Goal: Check status: Check status

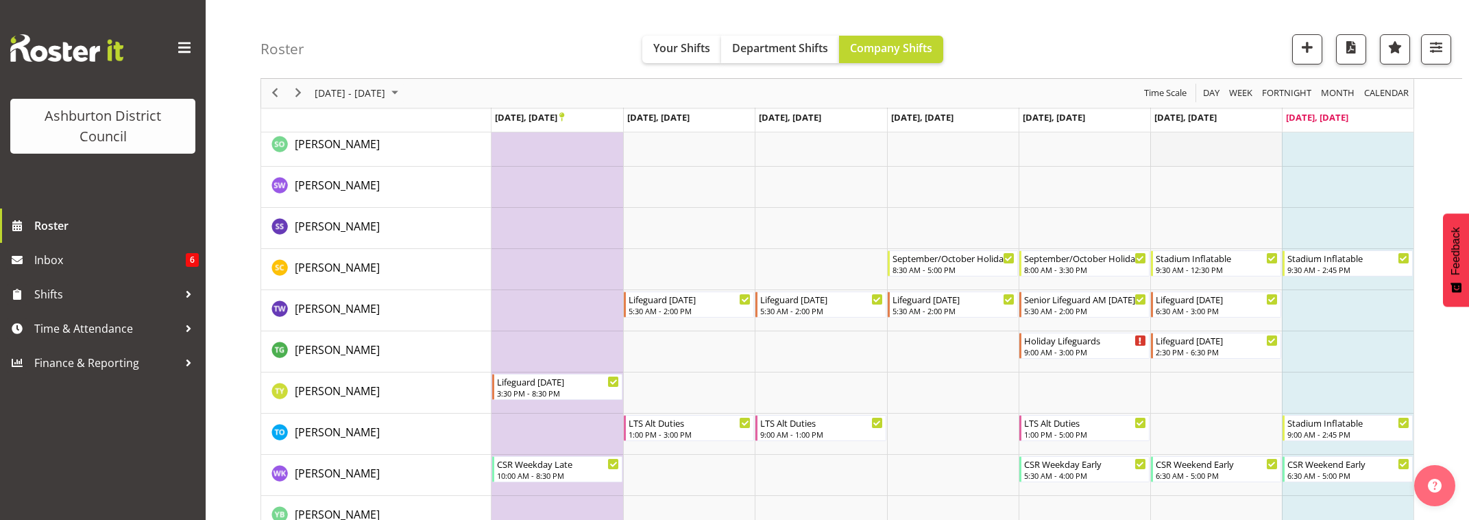
scroll to position [3040, 0]
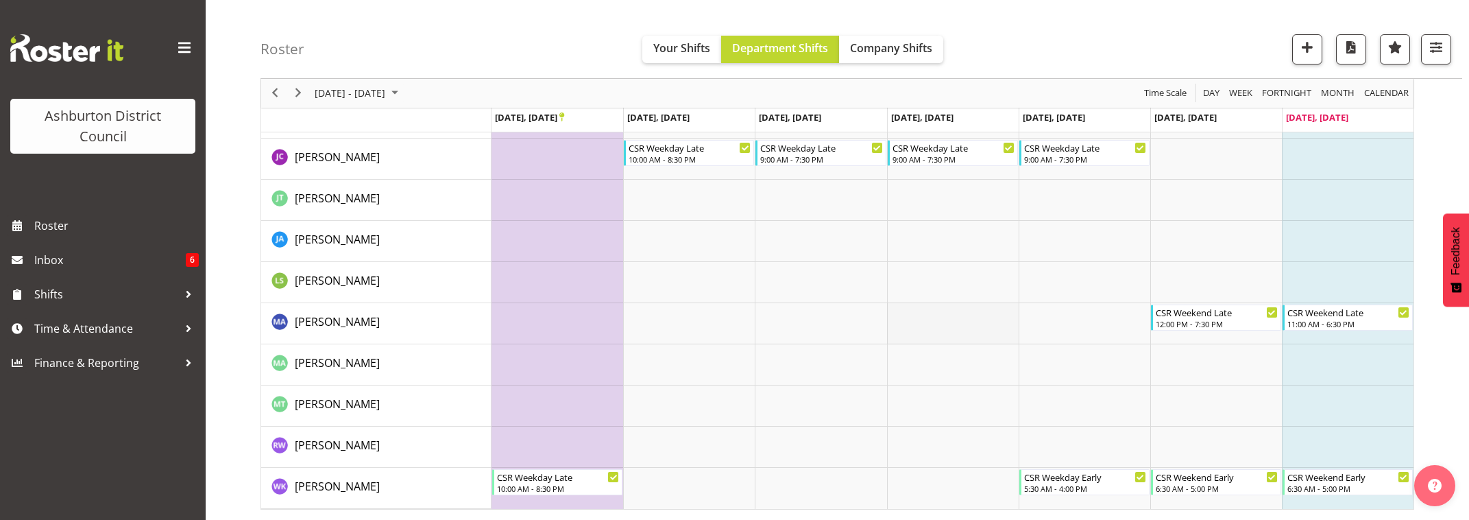
scroll to position [32, 0]
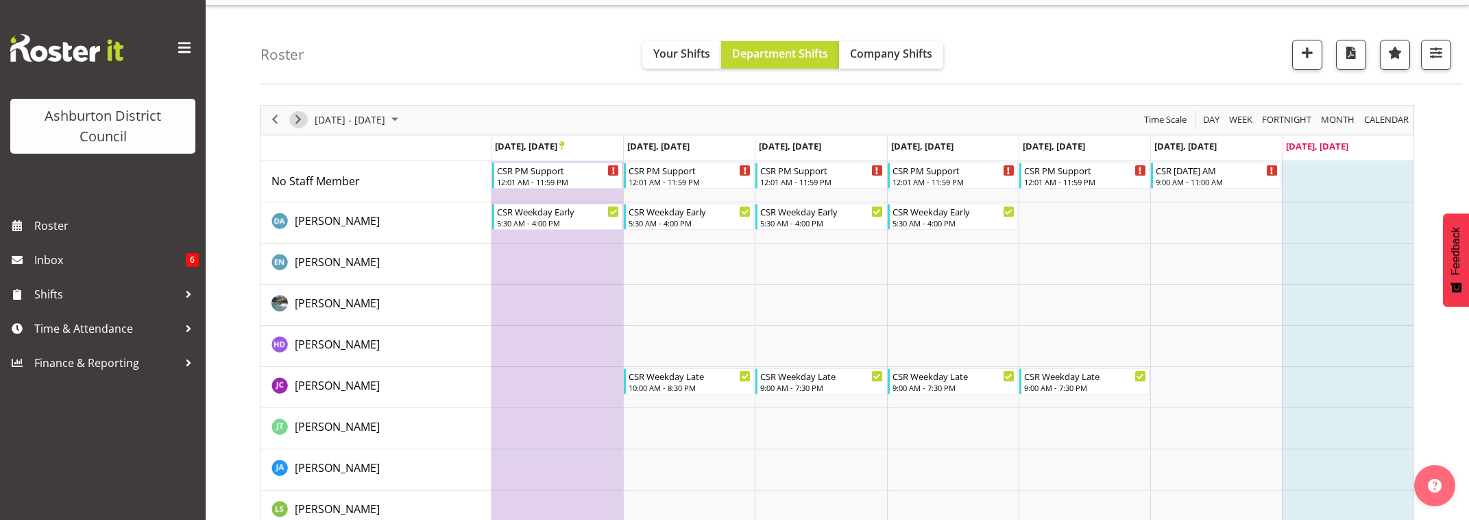
drag, startPoint x: 296, startPoint y: 123, endPoint x: 314, endPoint y: 125, distance: 17.9
click at [296, 123] on span "Next" at bounding box center [298, 119] width 16 height 17
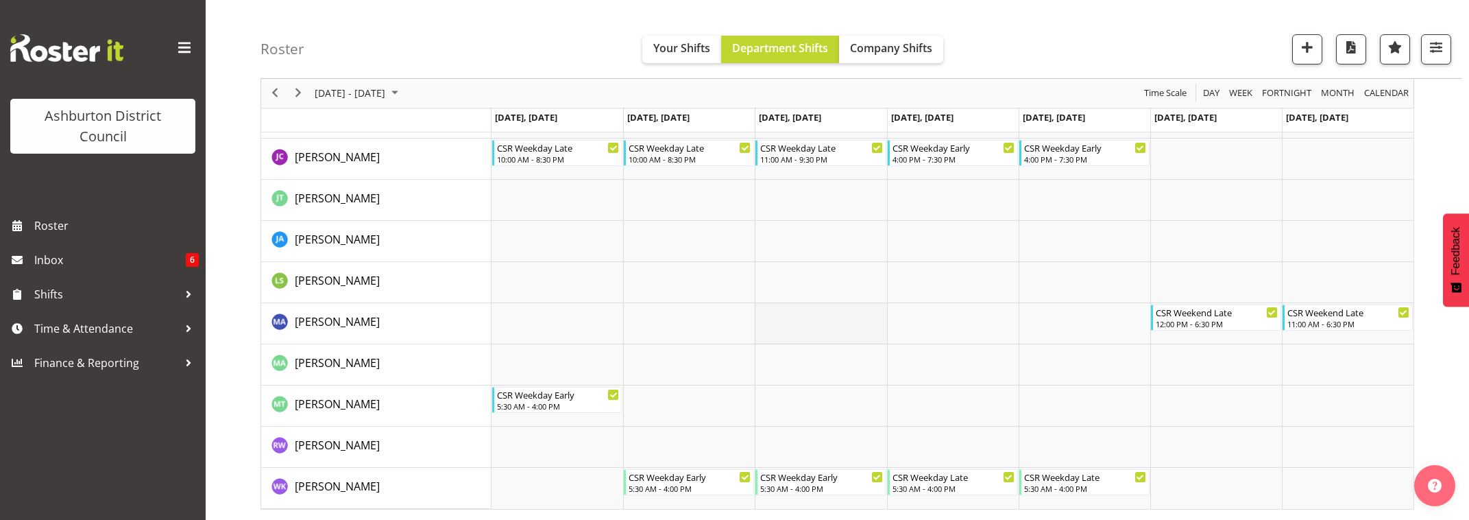
scroll to position [203, 0]
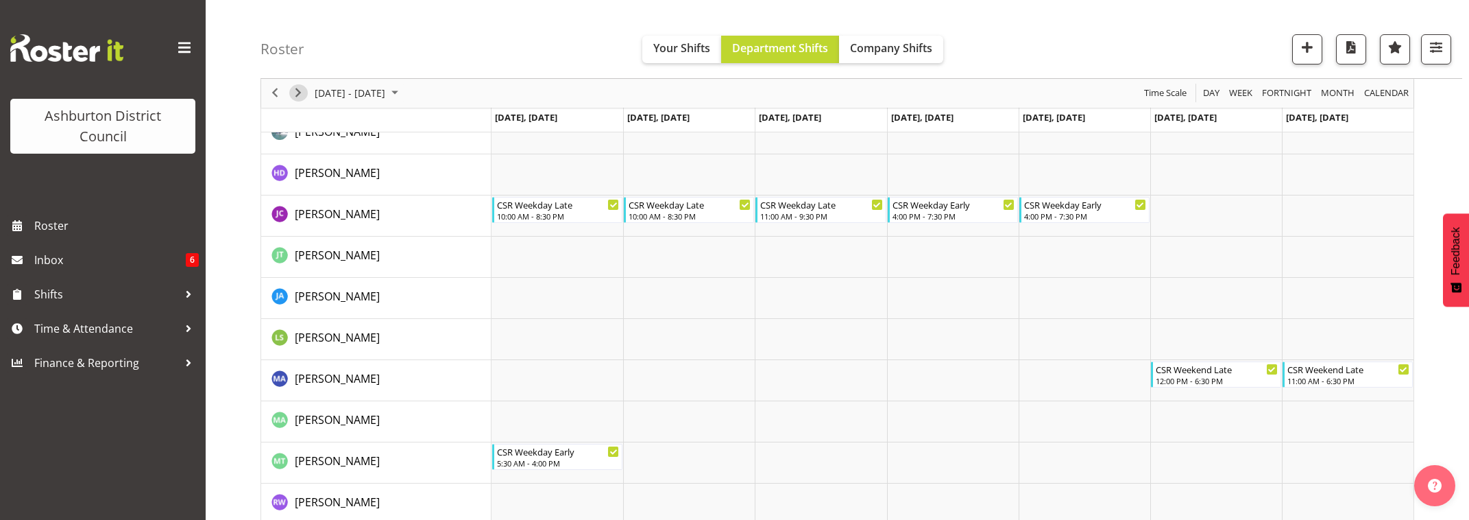
click at [298, 95] on span "Next" at bounding box center [298, 93] width 16 height 17
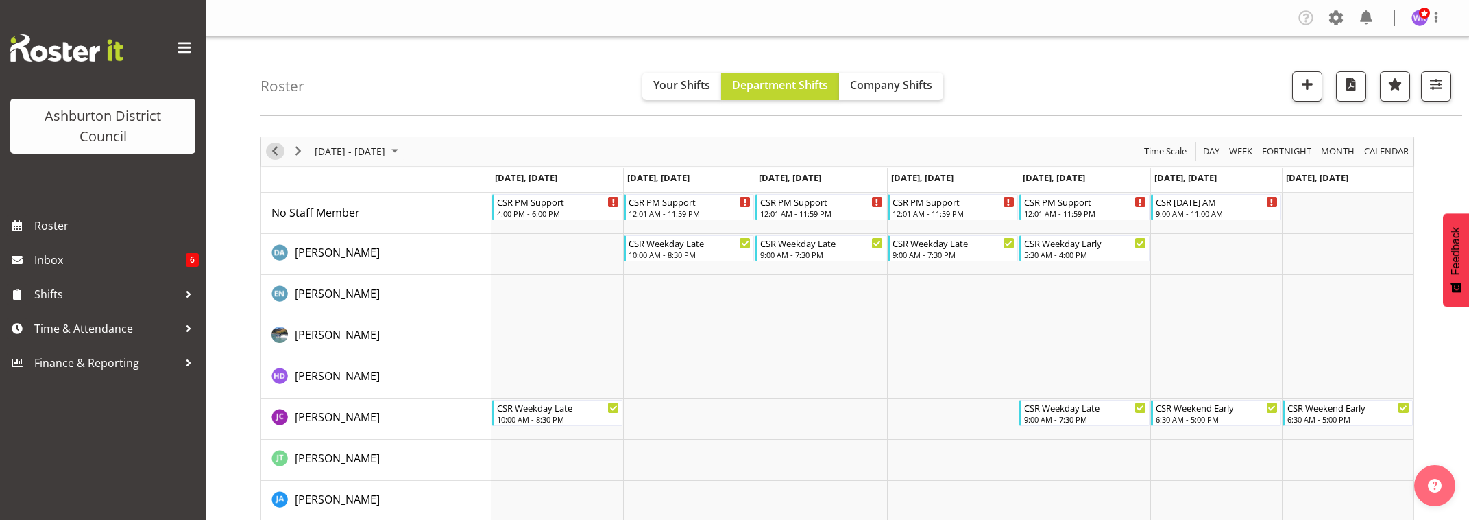
click at [277, 152] on span "Previous" at bounding box center [275, 151] width 16 height 17
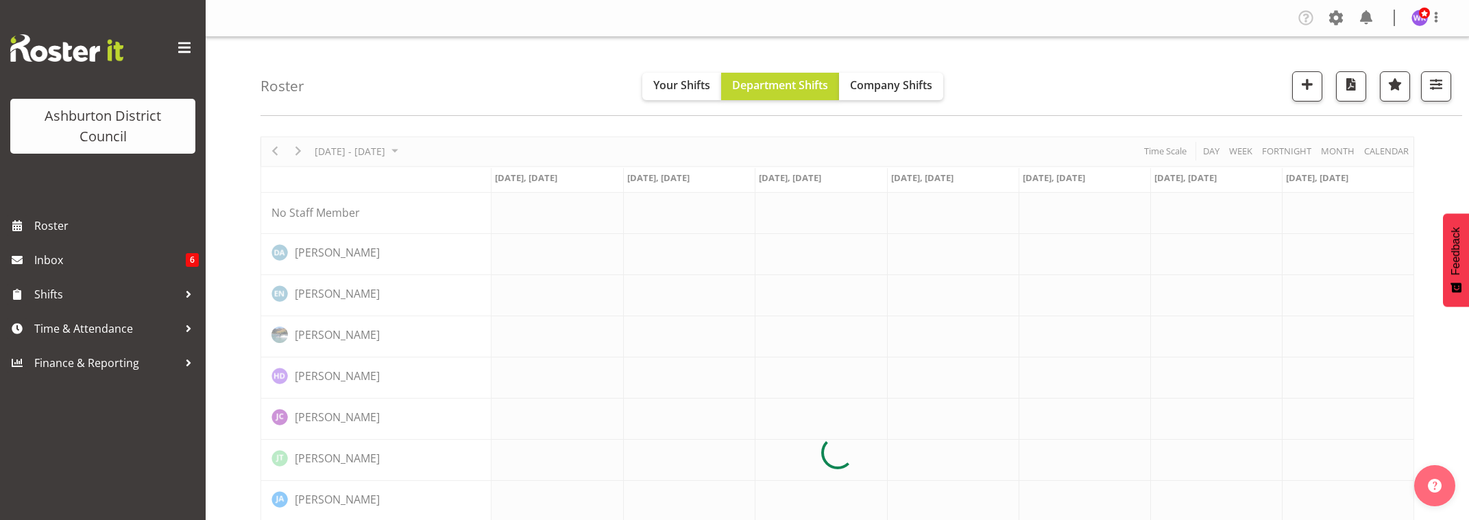
click at [276, 152] on div at bounding box center [838, 452] width 1154 height 633
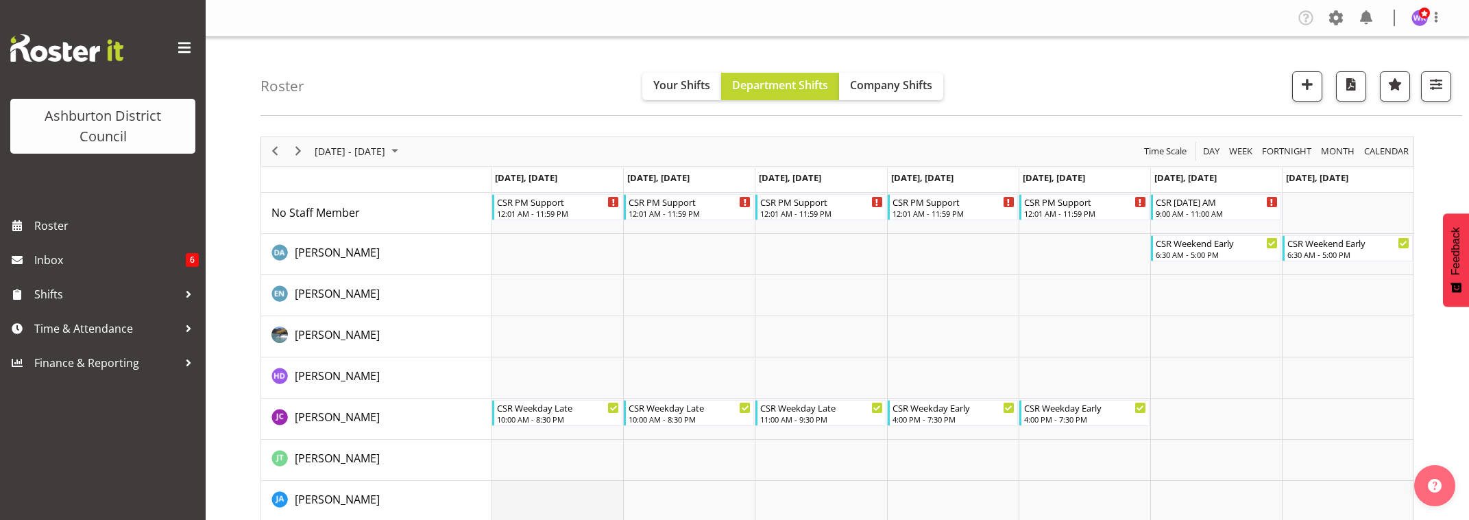
scroll to position [114, 0]
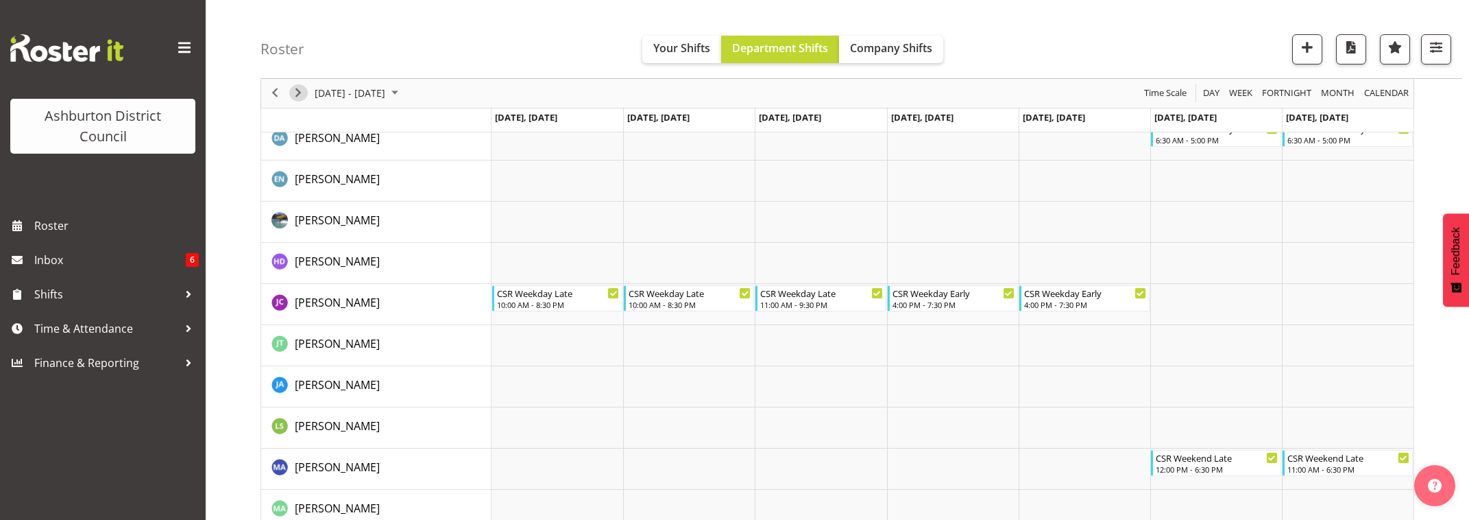
click at [295, 94] on span "Next" at bounding box center [298, 93] width 16 height 17
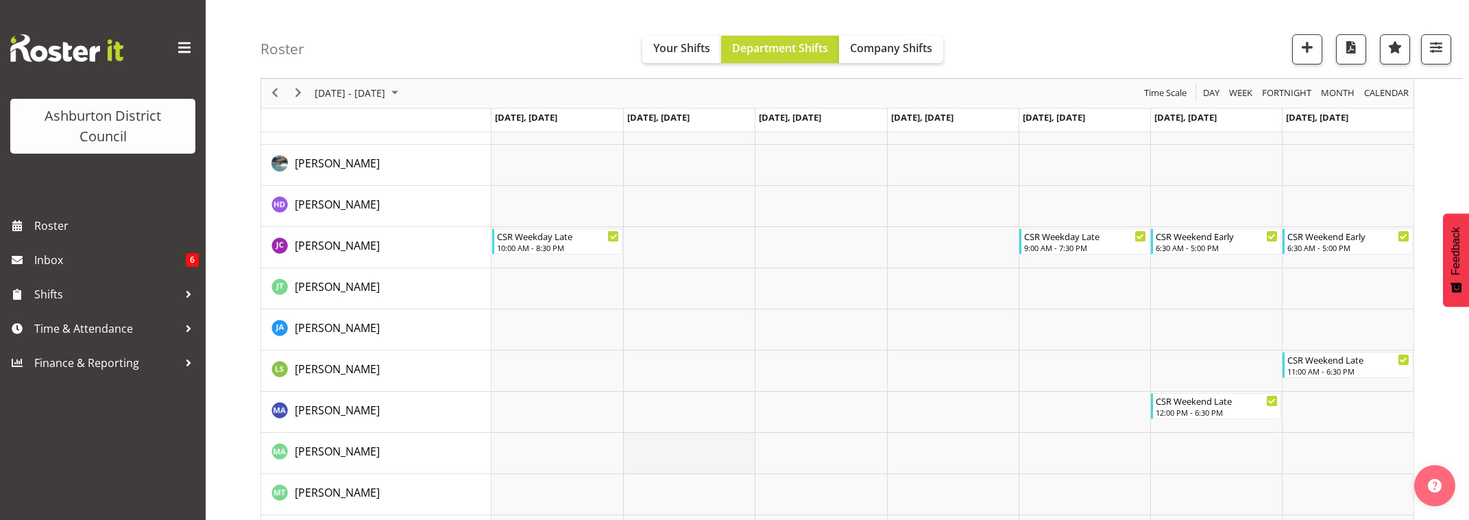
scroll to position [260, 0]
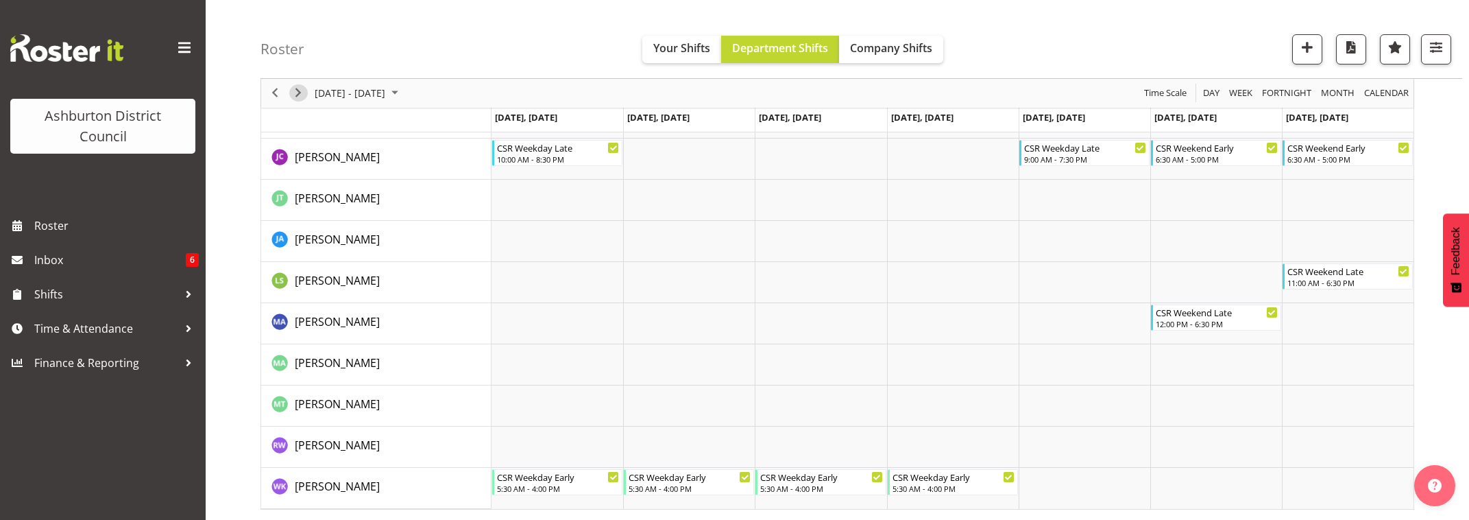
click at [295, 93] on span "Next" at bounding box center [298, 93] width 16 height 17
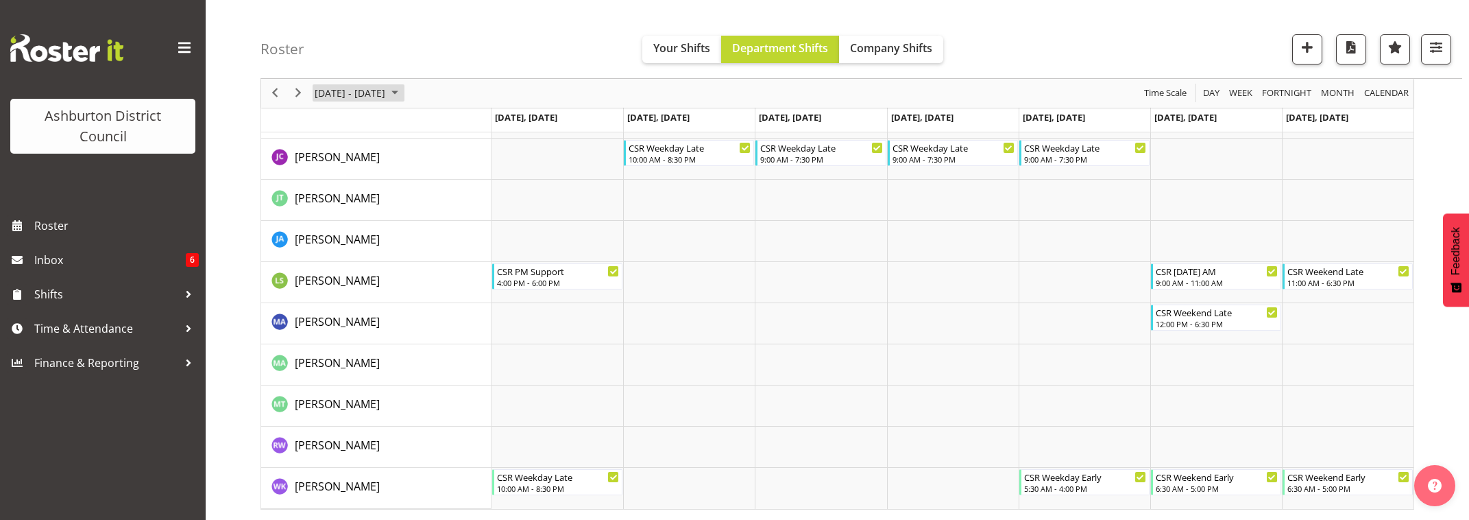
click at [372, 97] on span "[DATE] - [DATE]" at bounding box center [349, 93] width 73 height 17
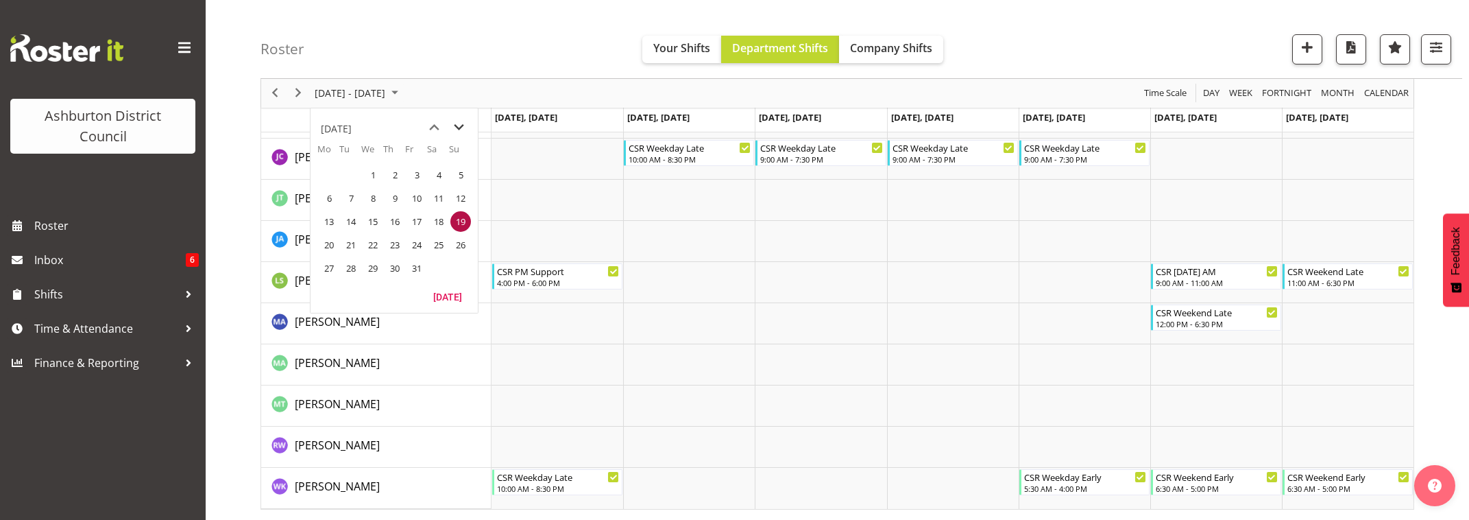
click at [457, 128] on span "next month" at bounding box center [459, 127] width 24 height 25
click at [330, 203] on span "3" at bounding box center [329, 198] width 21 height 21
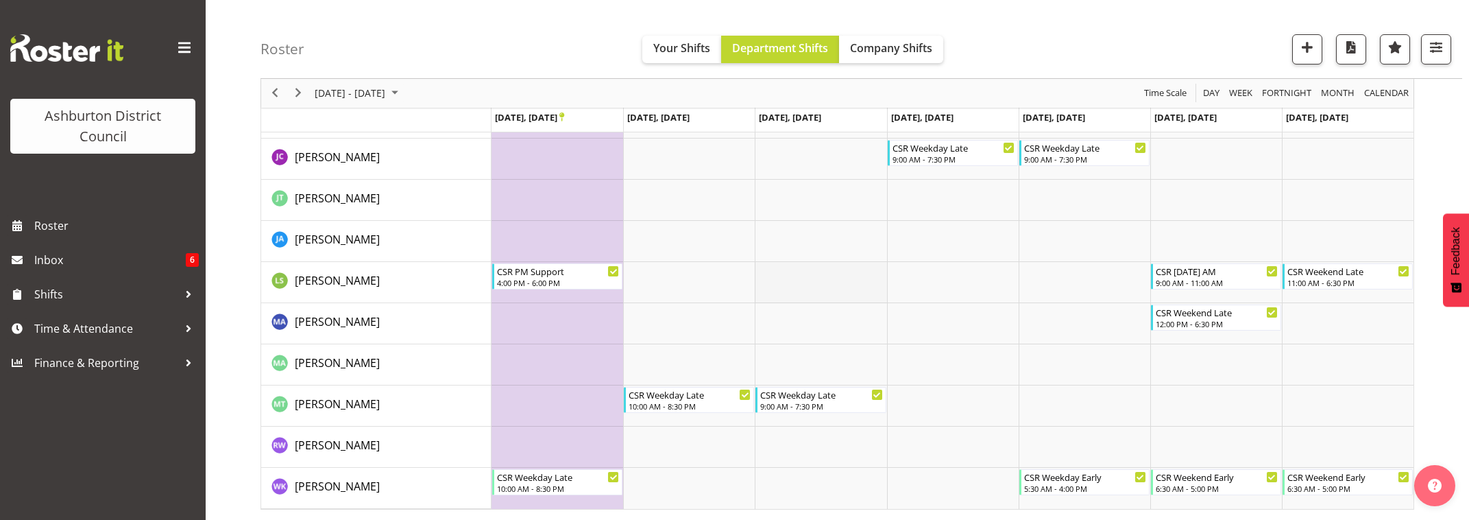
scroll to position [203, 0]
